Goal: Task Accomplishment & Management: Complete application form

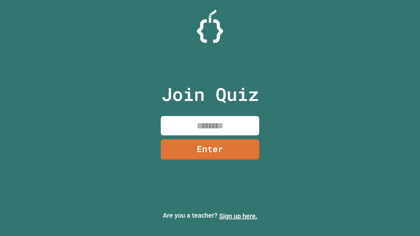
click at [238, 216] on link "Sign up here." at bounding box center [238, 216] width 38 height 8
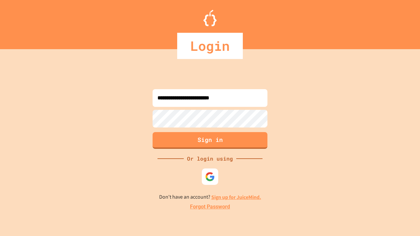
type input "**********"
